Goal: Transaction & Acquisition: Obtain resource

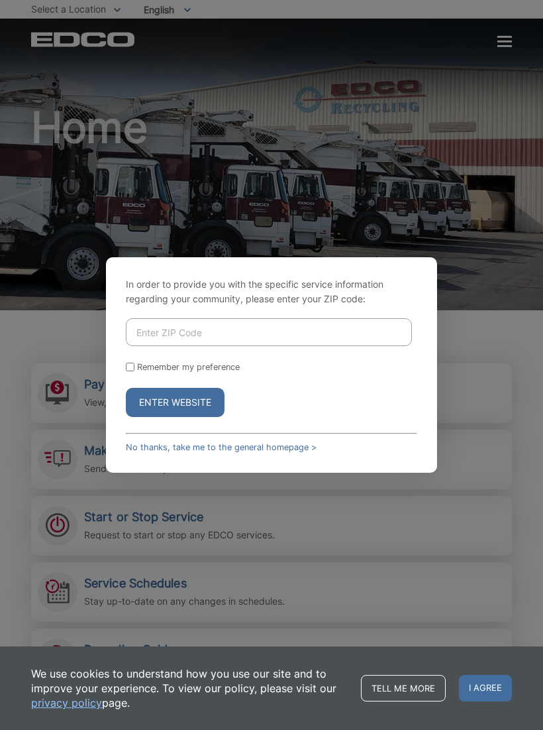
click at [176, 339] on input "Enter ZIP Code" at bounding box center [269, 332] width 286 height 28
type input "92069"
click at [197, 410] on button "Enter Website" at bounding box center [175, 402] width 99 height 29
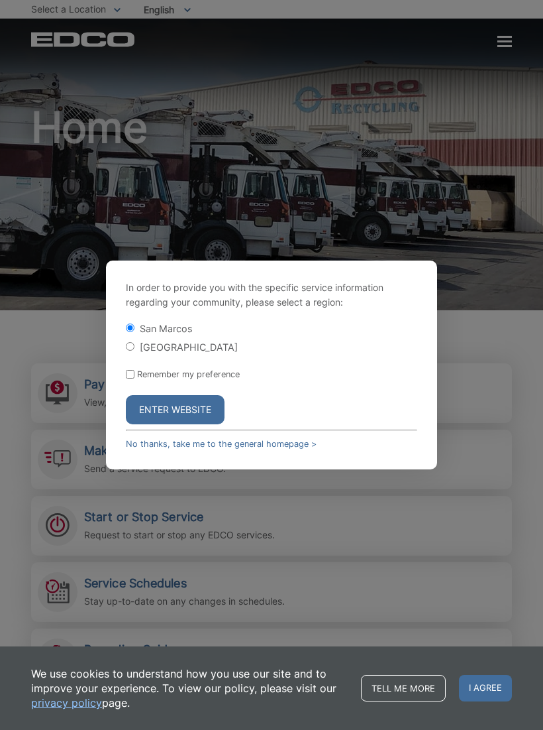
click at [157, 421] on button "Enter Website" at bounding box center [175, 409] width 99 height 29
click at [156, 424] on button "Enter Website" at bounding box center [175, 409] width 99 height 29
click at [160, 422] on button "Enter Website" at bounding box center [175, 409] width 99 height 29
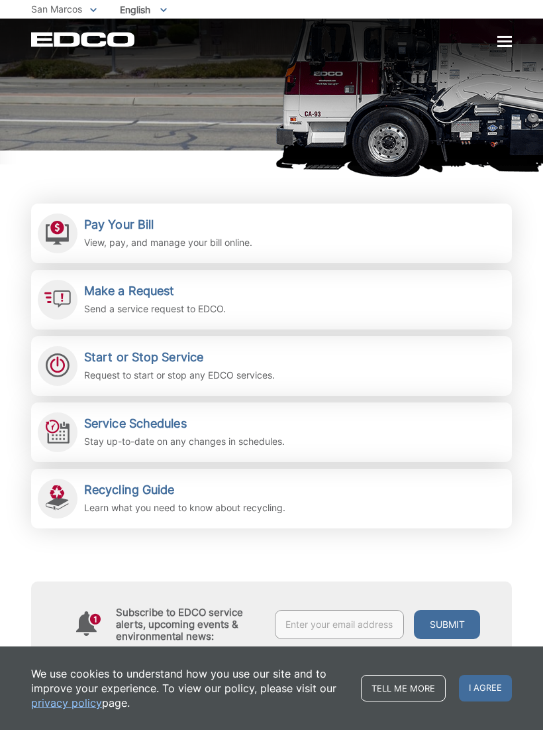
scroll to position [159, 0]
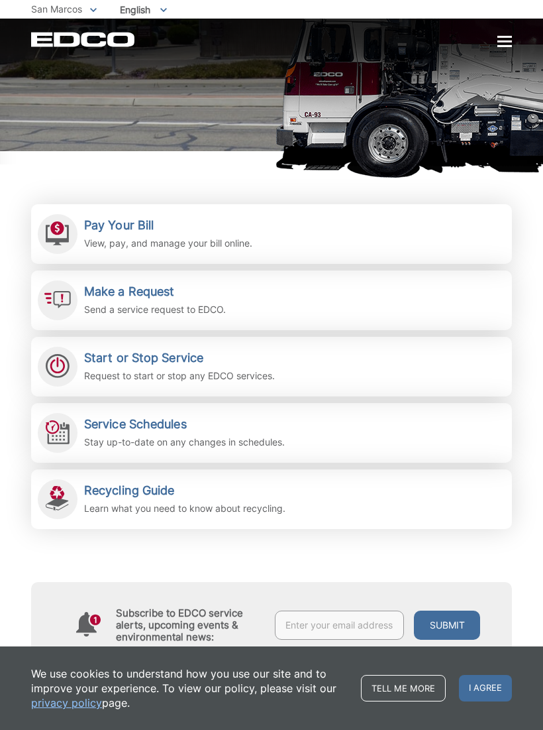
click at [169, 292] on h2 "Make a Request" at bounding box center [155, 291] width 142 height 15
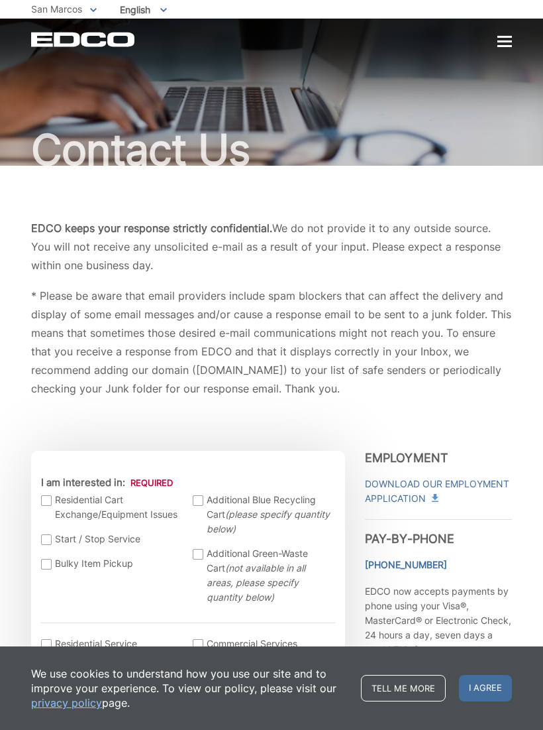
click at [508, 40] on div at bounding box center [505, 41] width 15 height 2
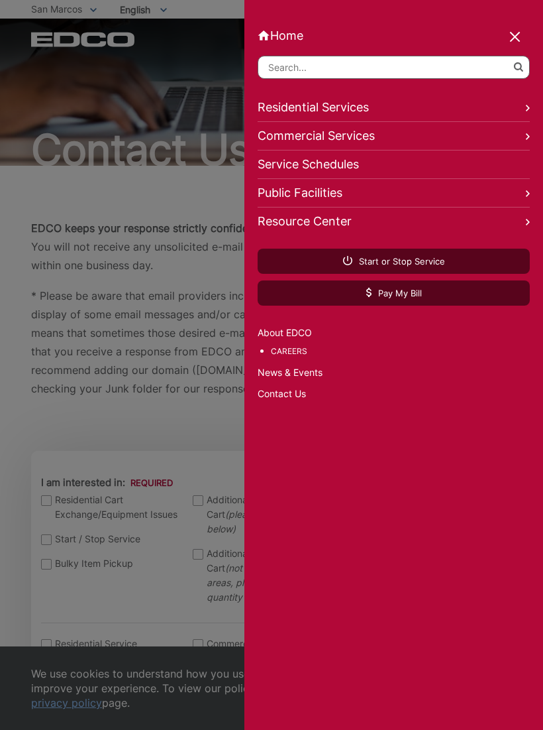
click at [520, 106] on link "Residential Services" at bounding box center [394, 107] width 272 height 29
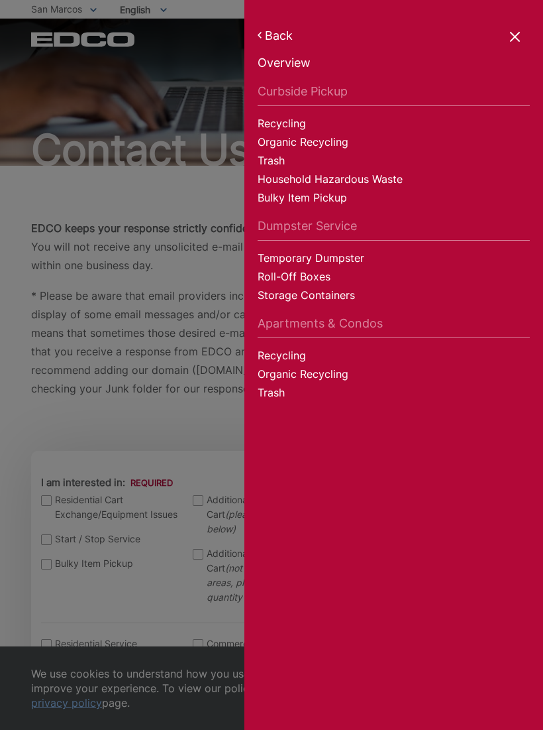
click at [346, 255] on link "Temporary Dumpster" at bounding box center [394, 260] width 272 height 19
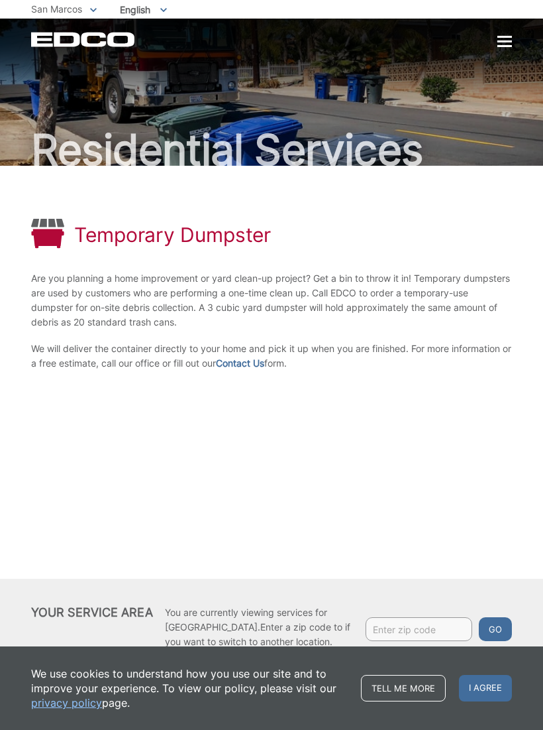
click at [264, 363] on link "Contact Us" at bounding box center [240, 363] width 48 height 15
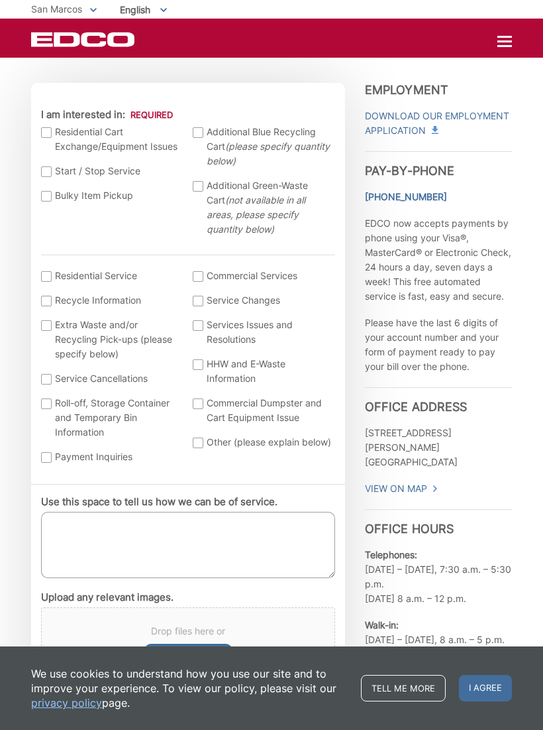
scroll to position [380, 0]
